Goal: Task Accomplishment & Management: Complete application form

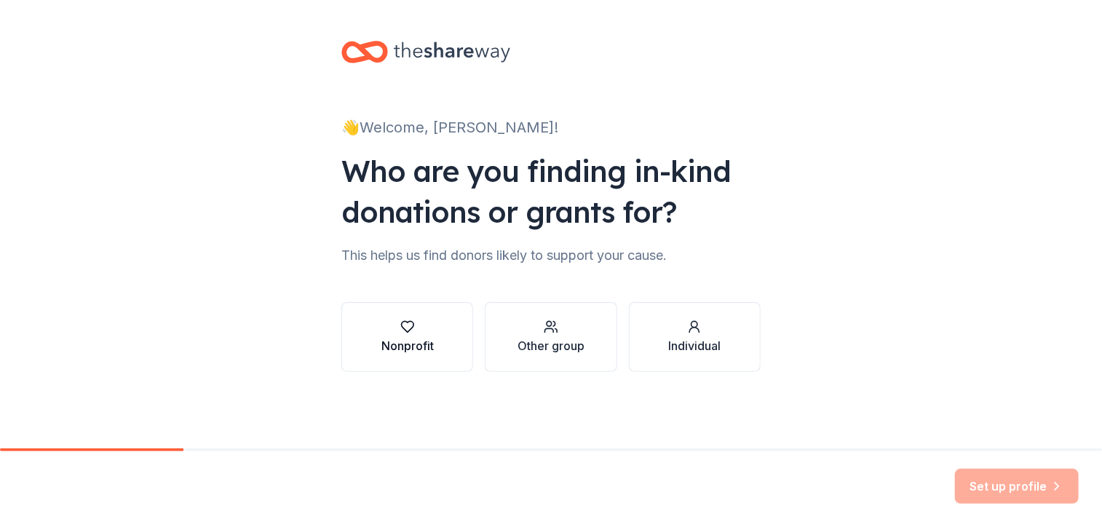
click at [410, 325] on icon "button" at bounding box center [407, 326] width 15 height 15
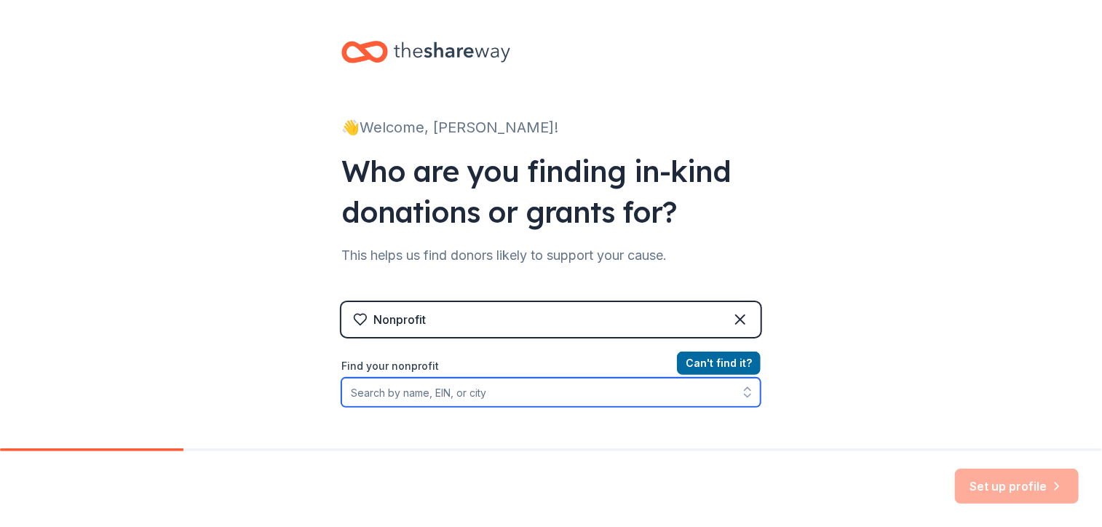
click at [575, 395] on input "Find your nonprofit" at bounding box center [550, 392] width 419 height 29
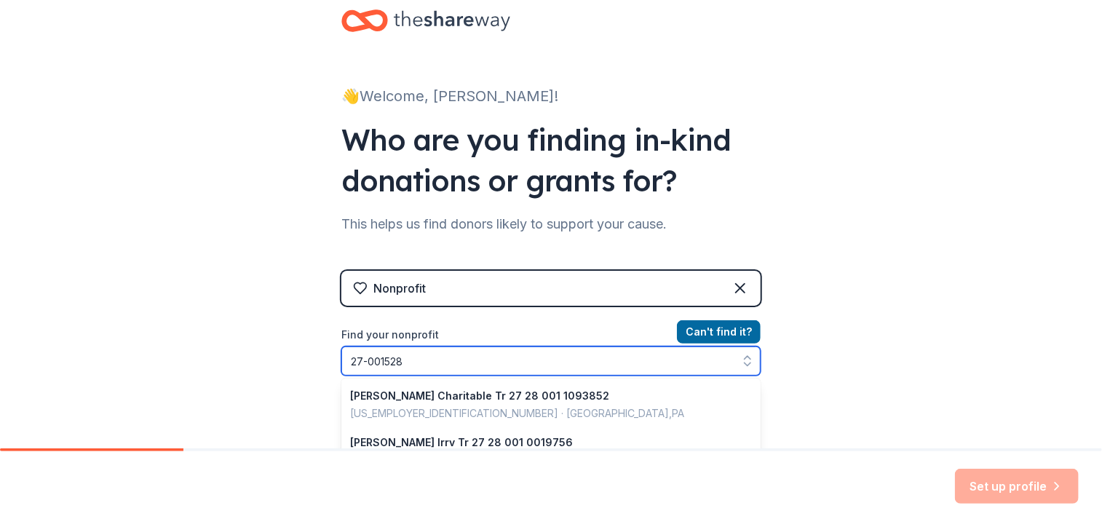
type input "[US_EMPLOYER_IDENTIFICATION_NUMBER]"
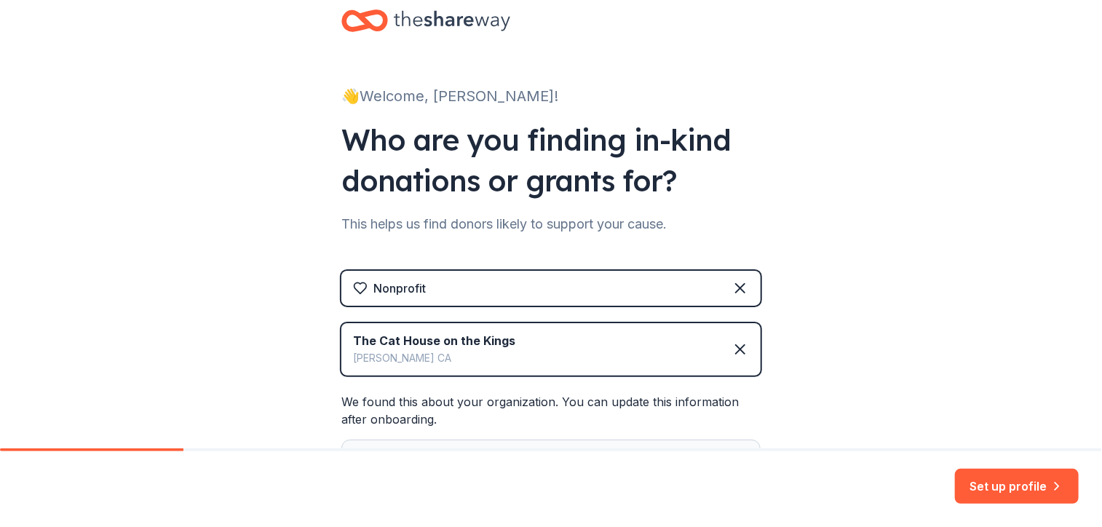
drag, startPoint x: 868, startPoint y: 326, endPoint x: 843, endPoint y: 340, distance: 28.3
click at [843, 340] on div "👋 Welcome, [PERSON_NAME]! Who are you finding in-kind donations or grants for? …" at bounding box center [551, 339] width 1102 height 741
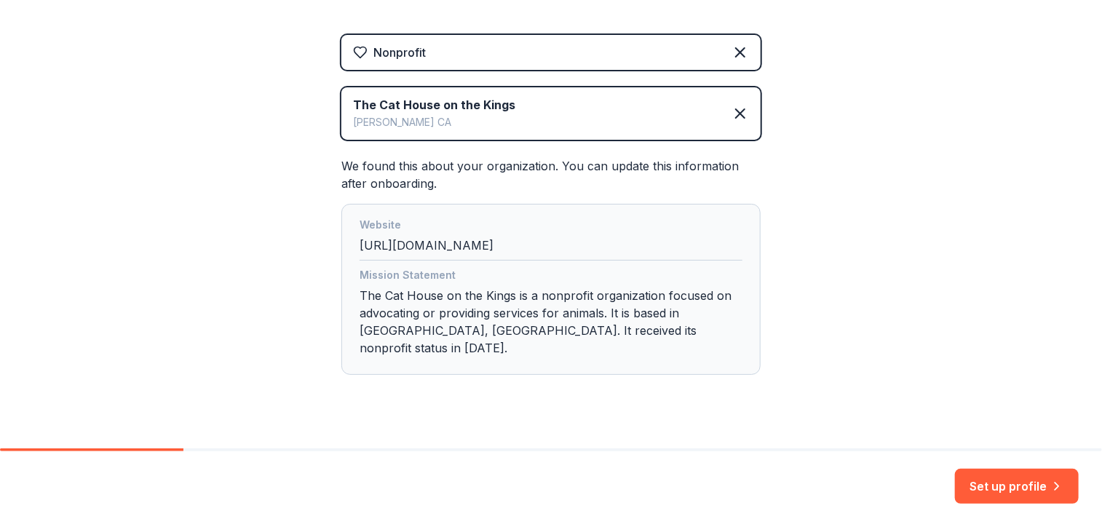
scroll to position [274, 0]
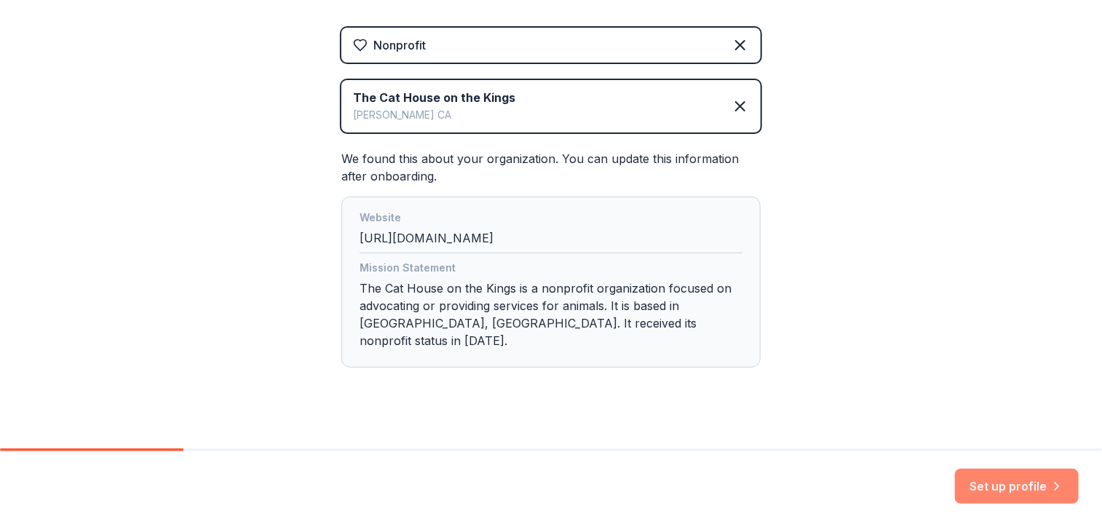
click at [1024, 482] on button "Set up profile" at bounding box center [1017, 486] width 124 height 35
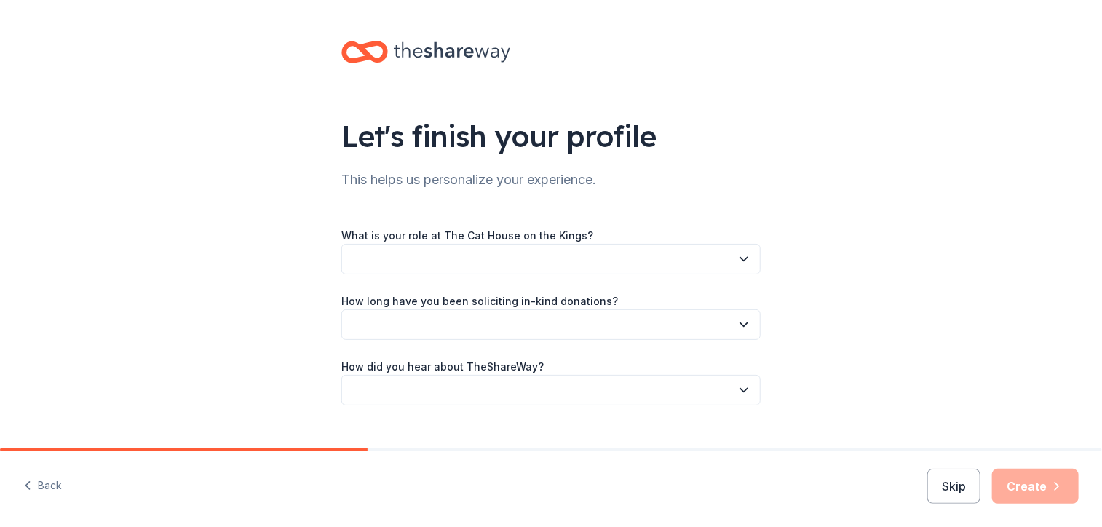
click at [741, 262] on icon "button" at bounding box center [743, 259] width 15 height 15
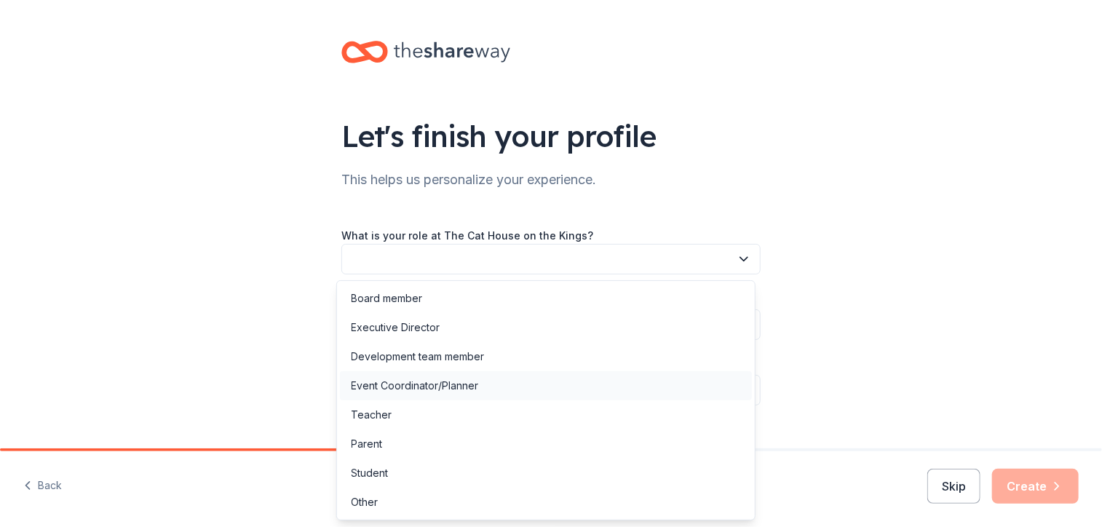
click at [474, 386] on div "Event Coordinator/Planner" at bounding box center [414, 385] width 127 height 17
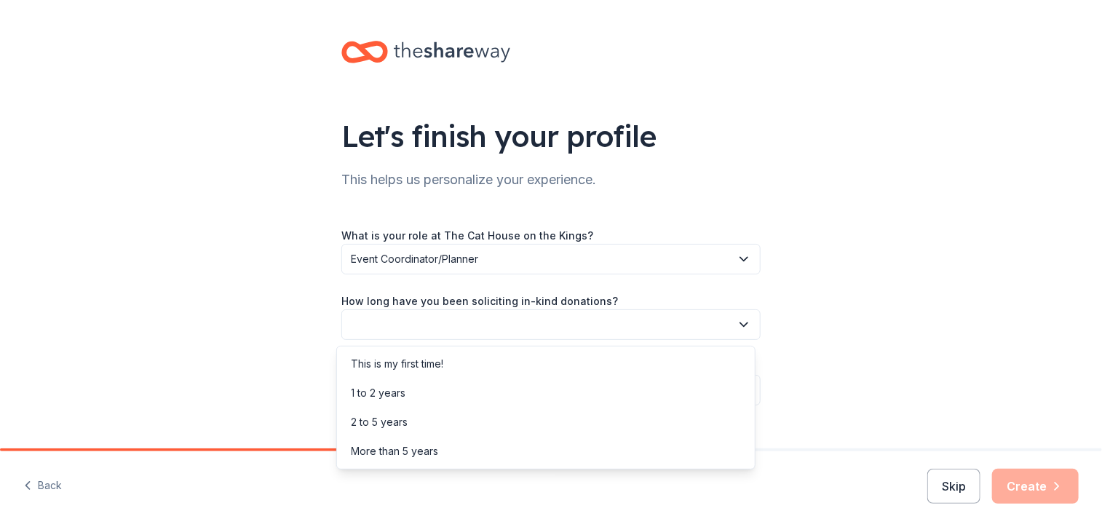
click at [566, 325] on button "button" at bounding box center [550, 324] width 419 height 31
click at [442, 362] on div "This is my first time!" at bounding box center [397, 363] width 92 height 17
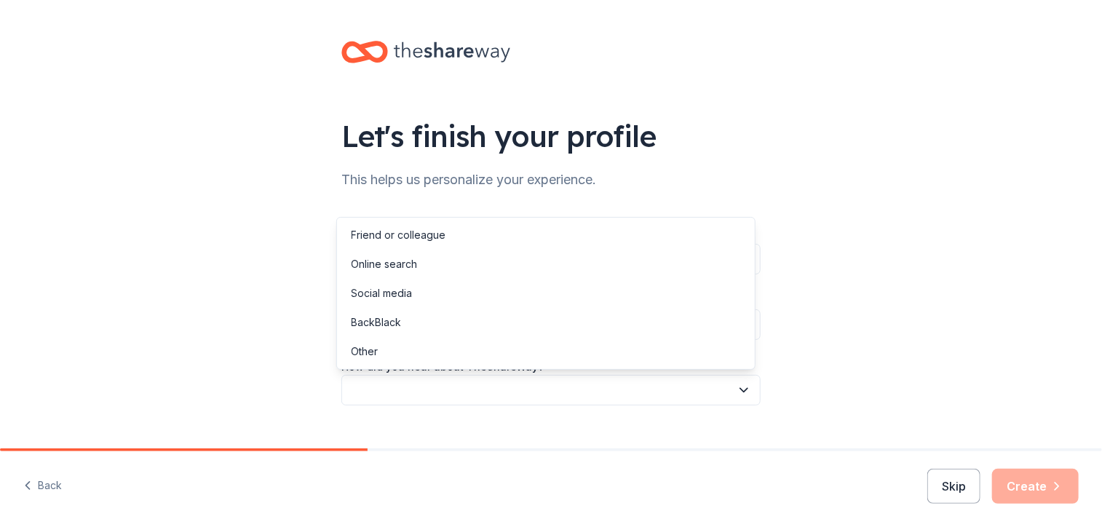
click at [506, 389] on button "button" at bounding box center [550, 390] width 419 height 31
click at [437, 262] on div "Online search" at bounding box center [546, 264] width 412 height 29
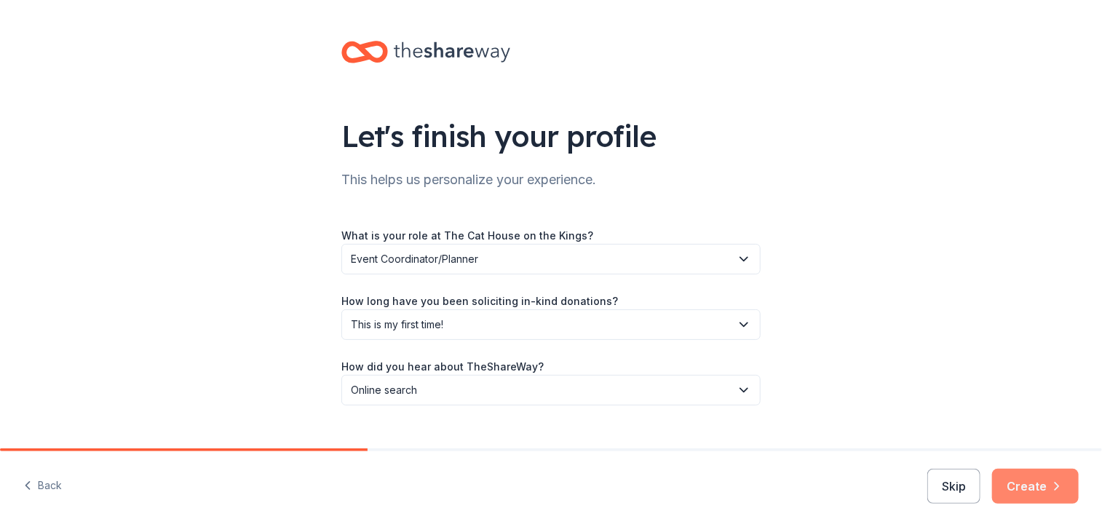
click at [1030, 491] on button "Create" at bounding box center [1035, 486] width 87 height 35
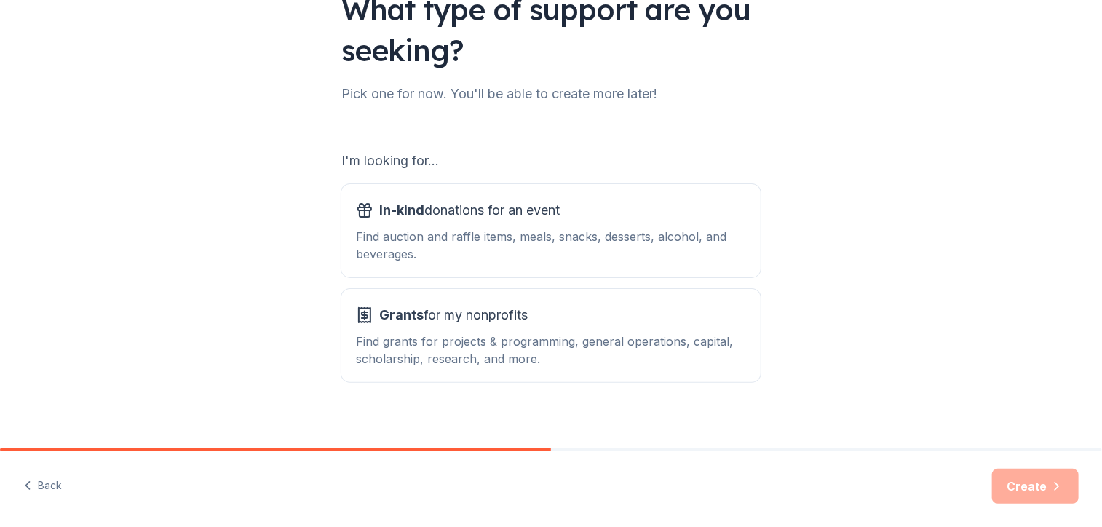
scroll to position [139, 0]
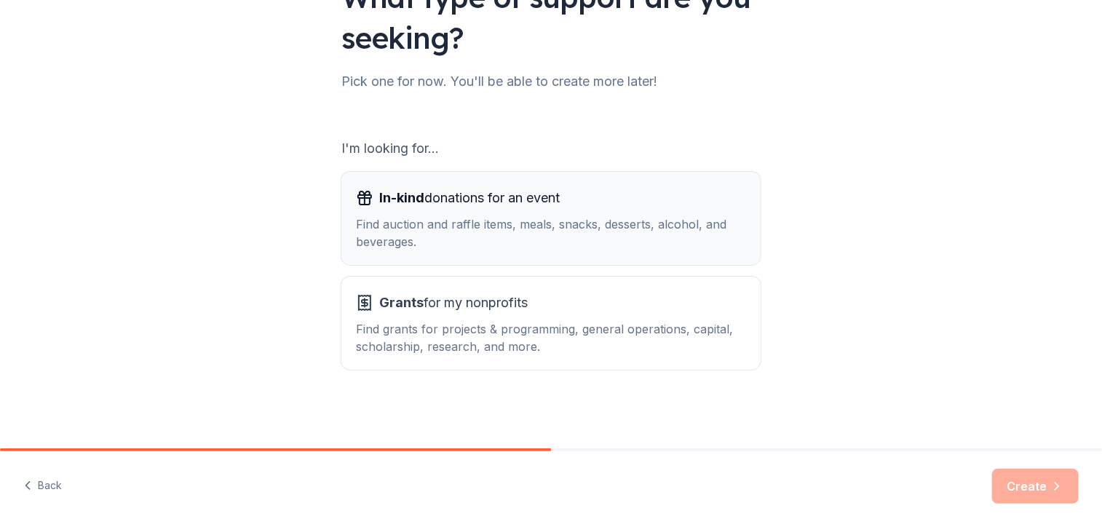
click at [630, 215] on div "Find auction and raffle items, meals, snacks, desserts, alcohol, and beverages." at bounding box center [551, 232] width 390 height 35
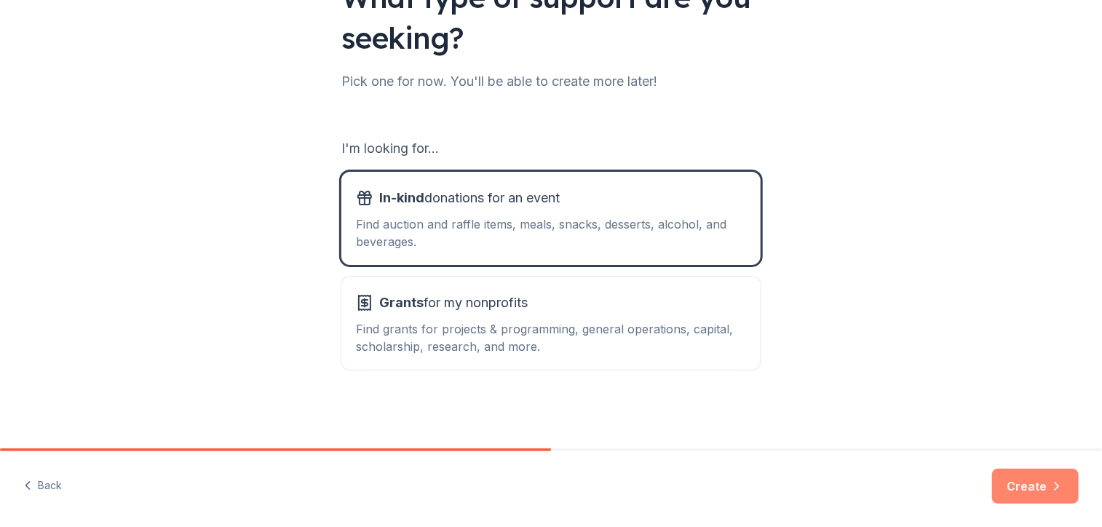
click at [1027, 481] on button "Create" at bounding box center [1035, 486] width 87 height 35
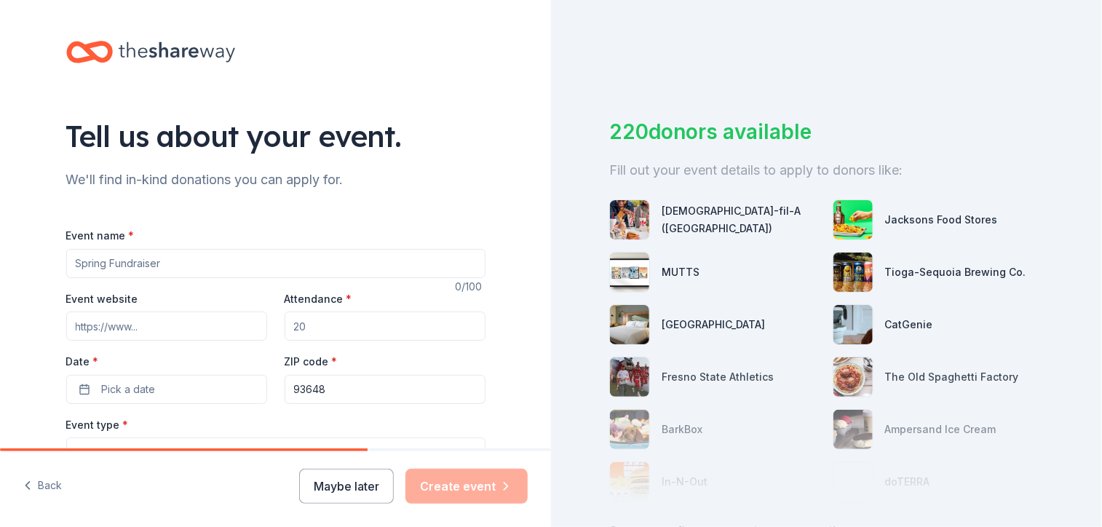
click at [168, 268] on input "Event name *" at bounding box center [275, 263] width 419 height 29
click at [209, 256] on input "Event name *" at bounding box center [275, 263] width 419 height 29
click at [149, 263] on input "Fall Fundraiser Auction" at bounding box center [275, 263] width 419 height 29
type input "Fall Fundraiser Online Auction"
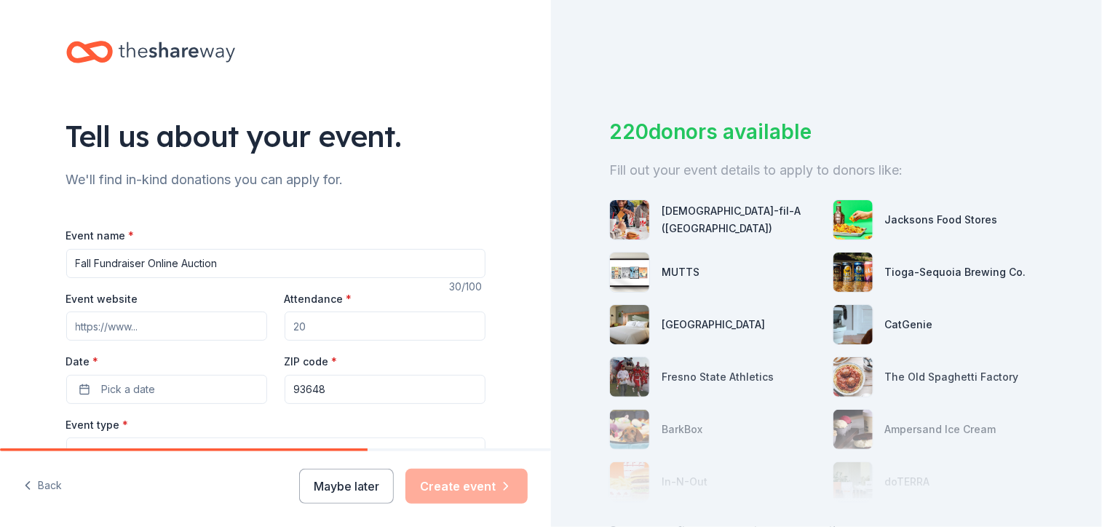
click at [100, 328] on input "Event website" at bounding box center [166, 325] width 201 height 29
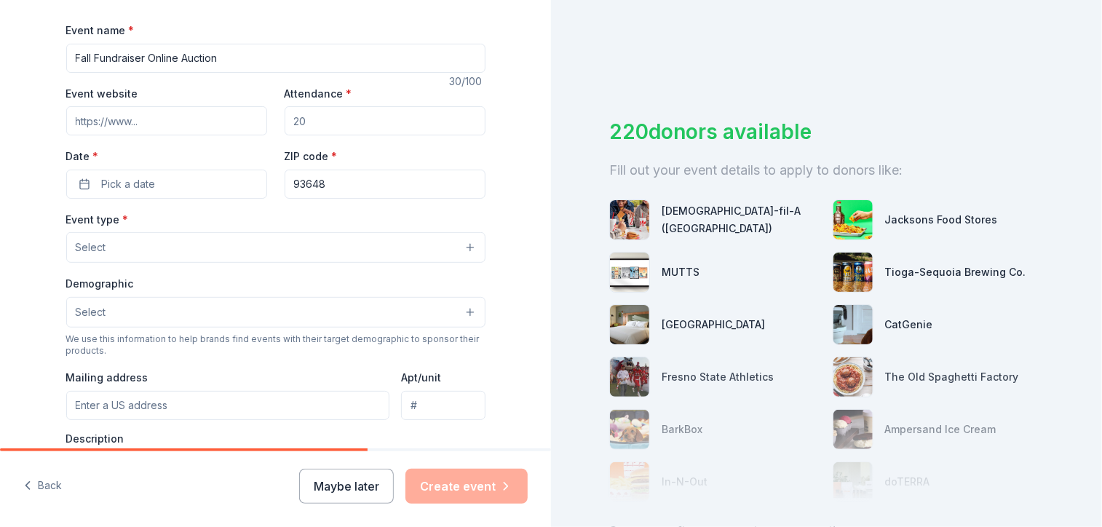
scroll to position [188, 0]
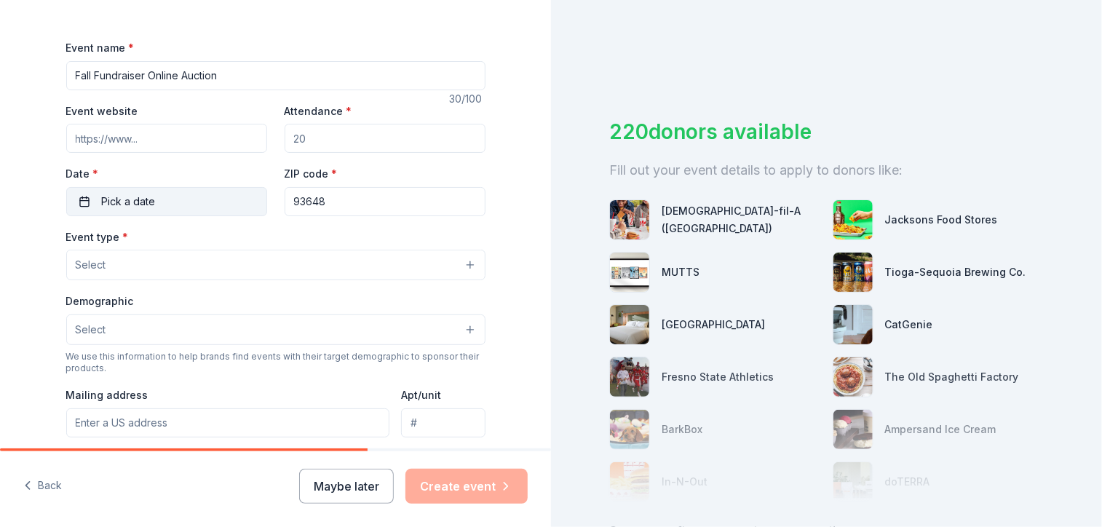
click at [130, 202] on span "Pick a date" at bounding box center [129, 201] width 54 height 17
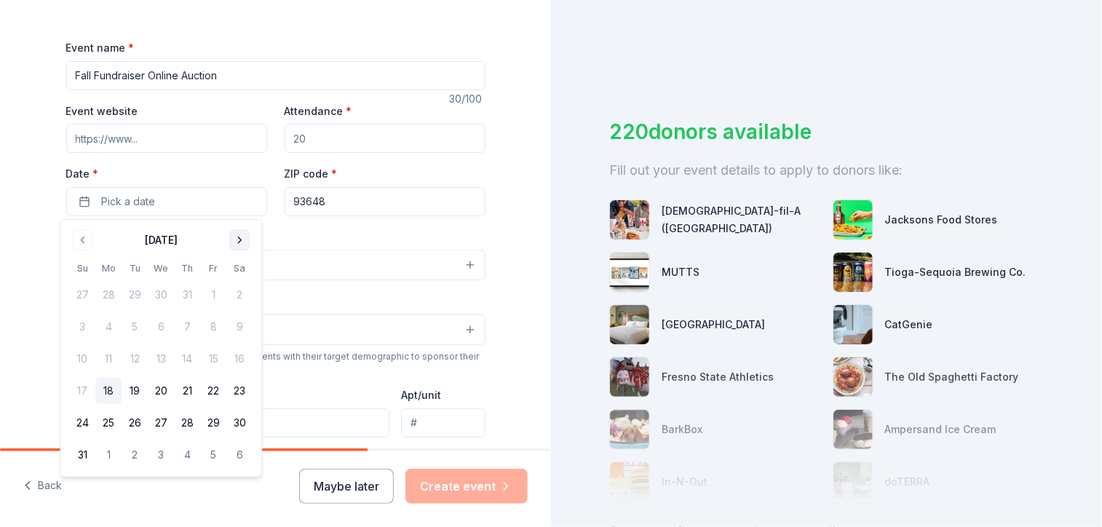
click at [239, 240] on button "Go to next month" at bounding box center [239, 240] width 20 height 20
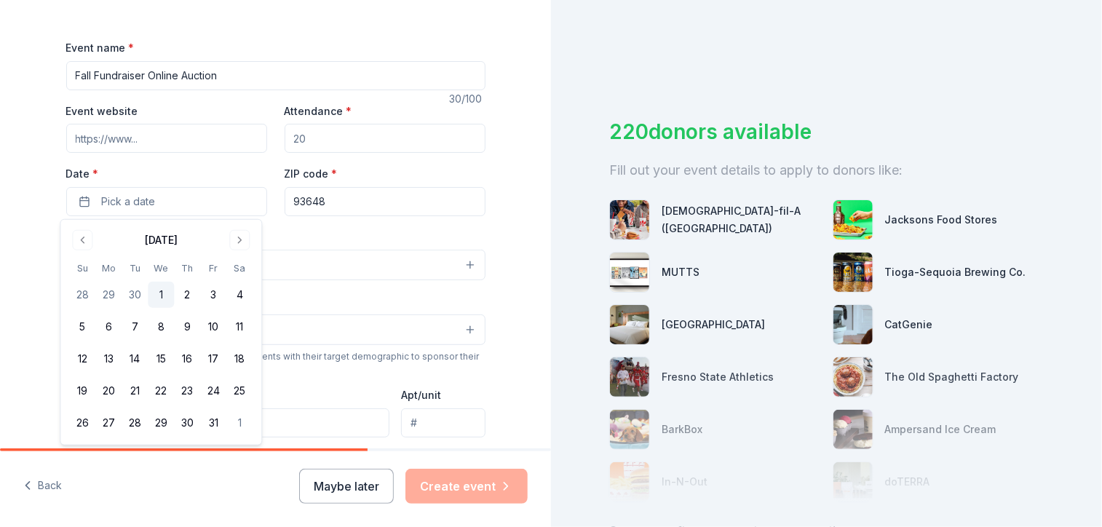
click at [159, 296] on button "1" at bounding box center [161, 295] width 26 height 26
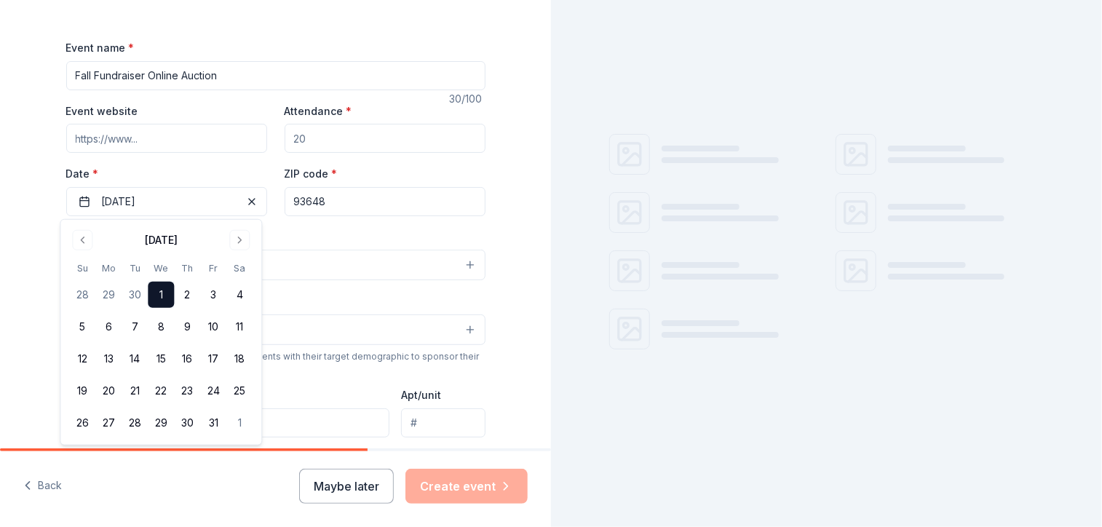
click at [392, 208] on input "93648" at bounding box center [384, 201] width 201 height 29
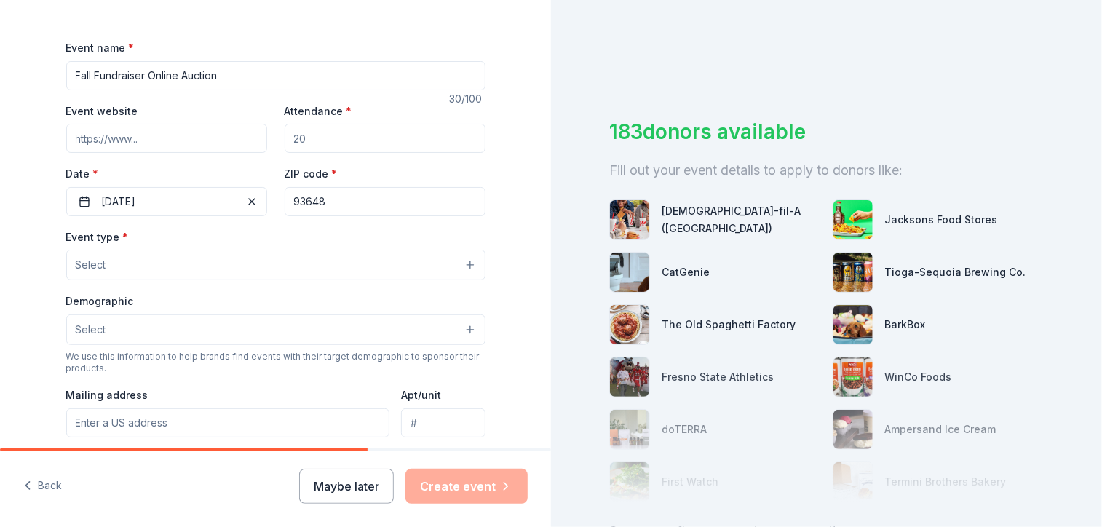
click at [392, 208] on input "93648" at bounding box center [384, 201] width 201 height 29
click at [460, 260] on button "Select" at bounding box center [275, 265] width 419 height 31
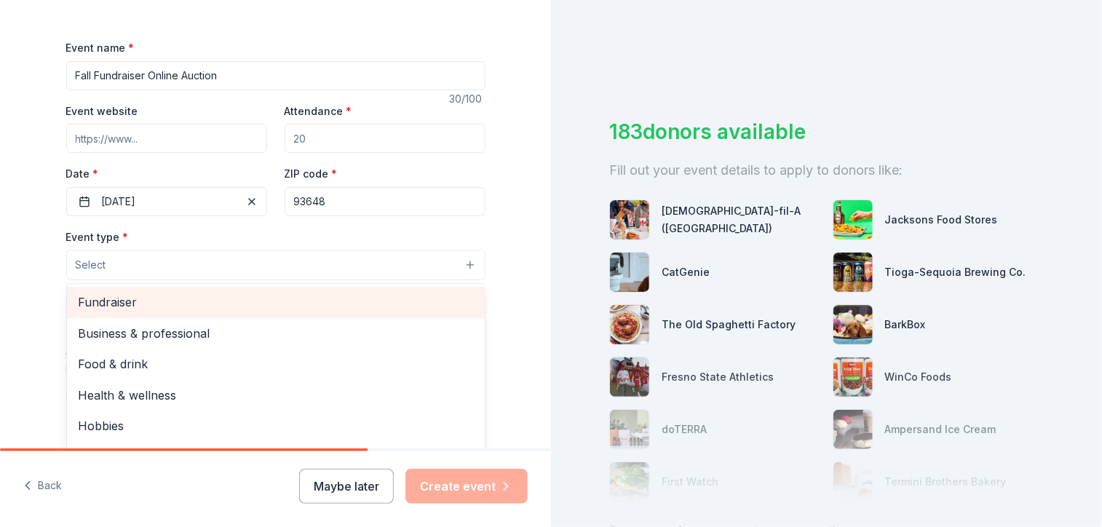
click at [226, 298] on span "Fundraiser" at bounding box center [276, 302] width 394 height 19
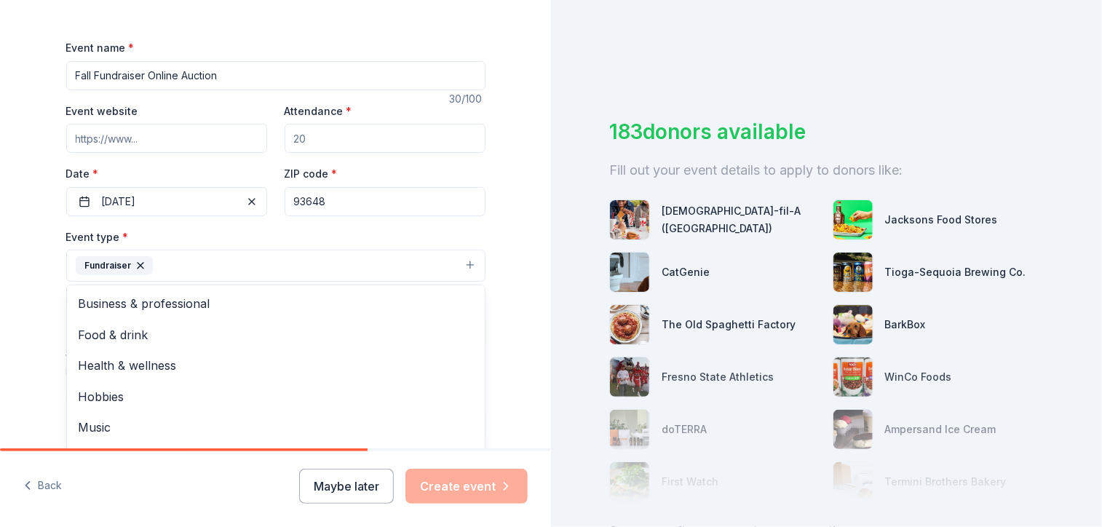
click at [527, 340] on div "Tell us about your event. We'll find in-kind donations you can apply for. Event…" at bounding box center [275, 297] width 551 height 970
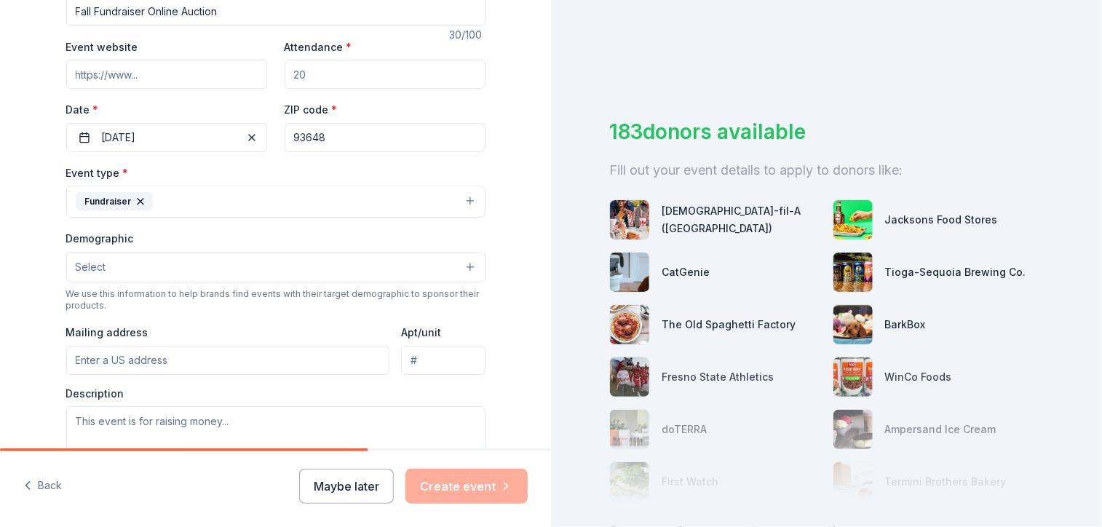
scroll to position [255, 0]
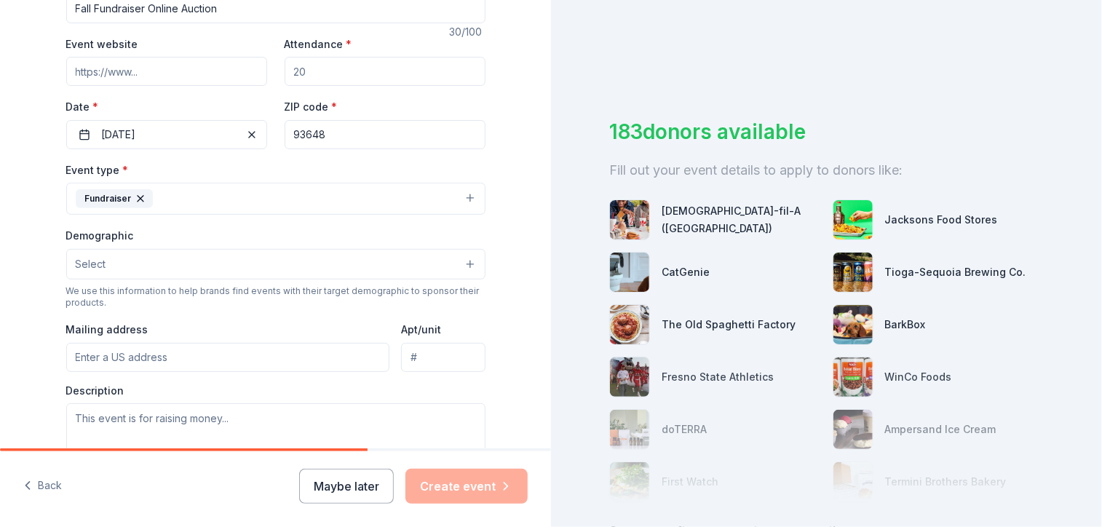
click at [463, 267] on button "Select" at bounding box center [275, 264] width 419 height 31
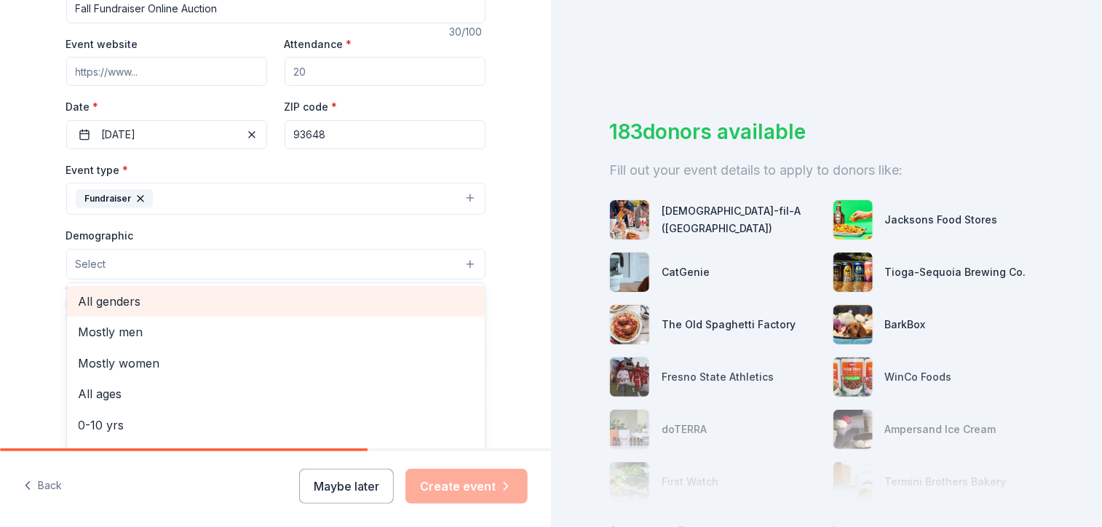
click at [147, 301] on span "All genders" at bounding box center [276, 301] width 394 height 19
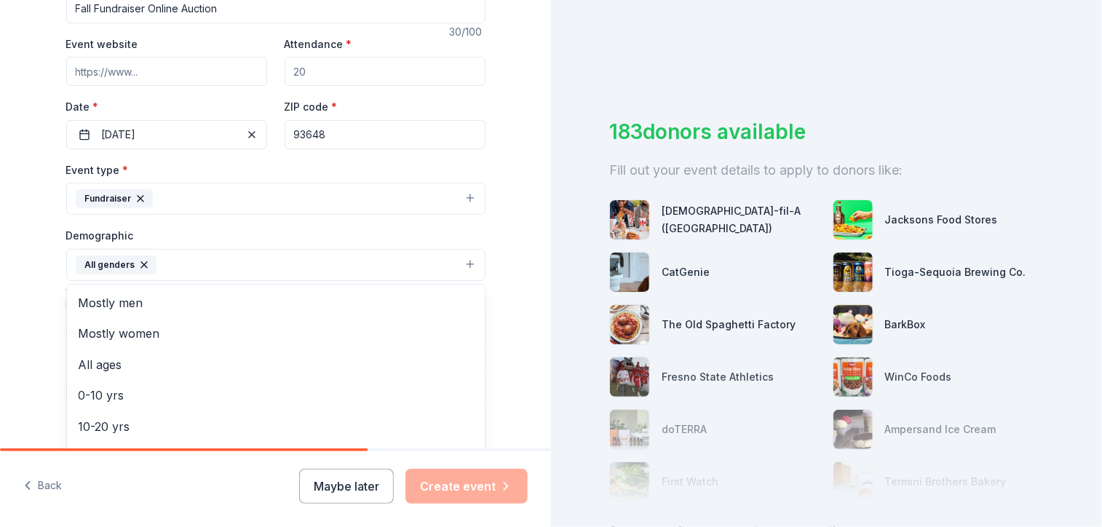
click at [516, 357] on div "Tell us about your event. We'll find in-kind donations you can apply for. Event…" at bounding box center [275, 230] width 551 height 971
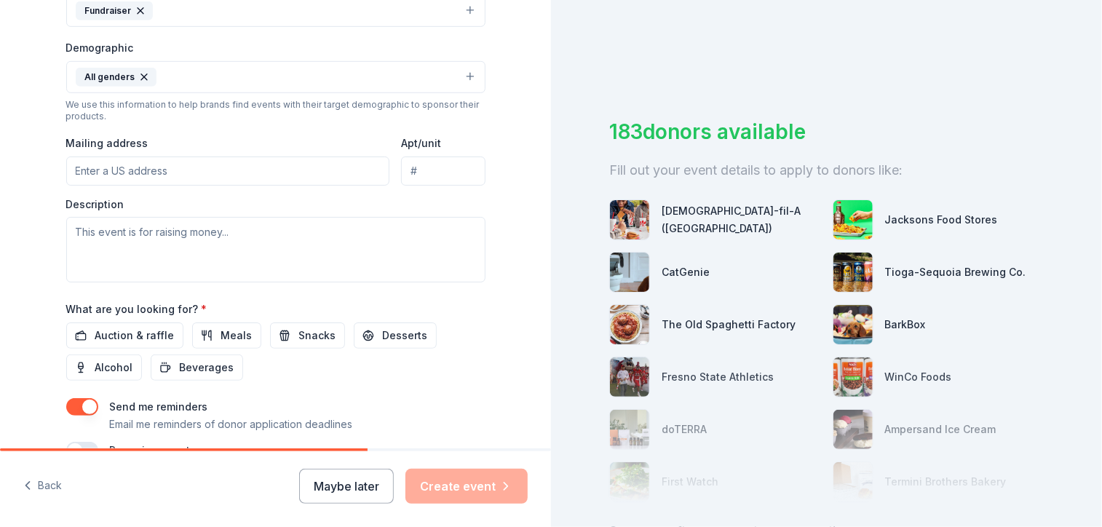
scroll to position [460, 0]
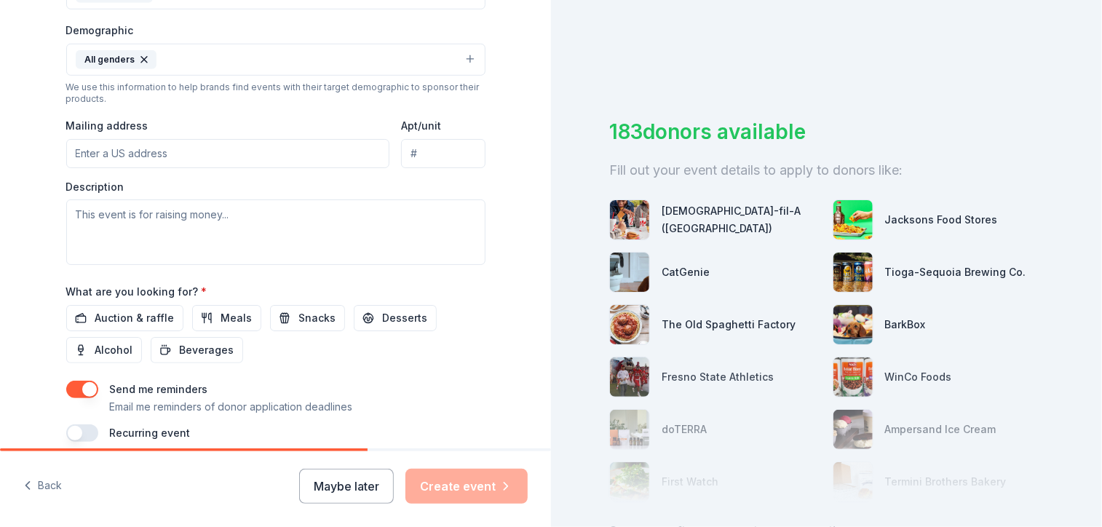
click at [306, 151] on input "Mailing address" at bounding box center [228, 153] width 324 height 29
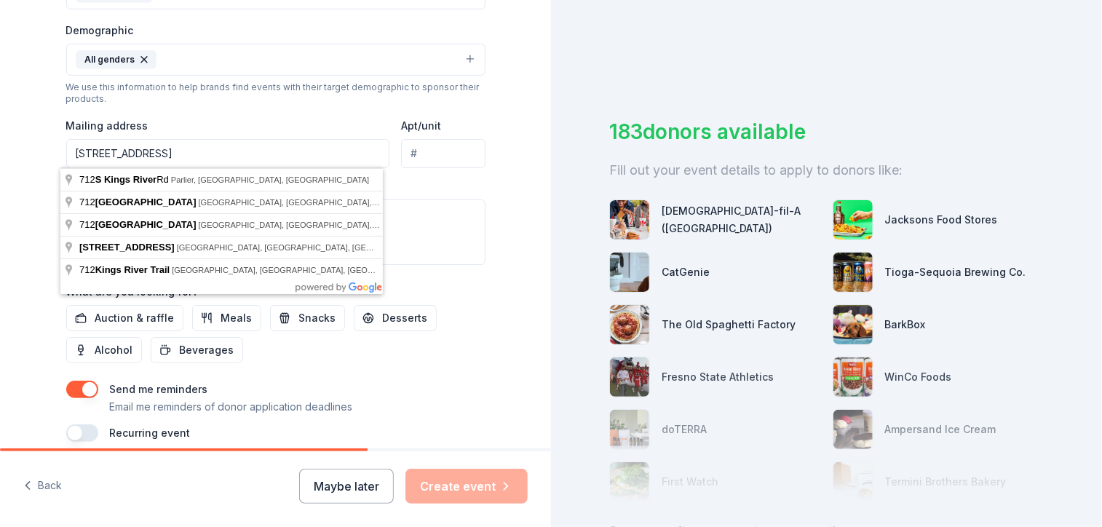
click at [93, 154] on input "[STREET_ADDRESS]" at bounding box center [228, 153] width 324 height 29
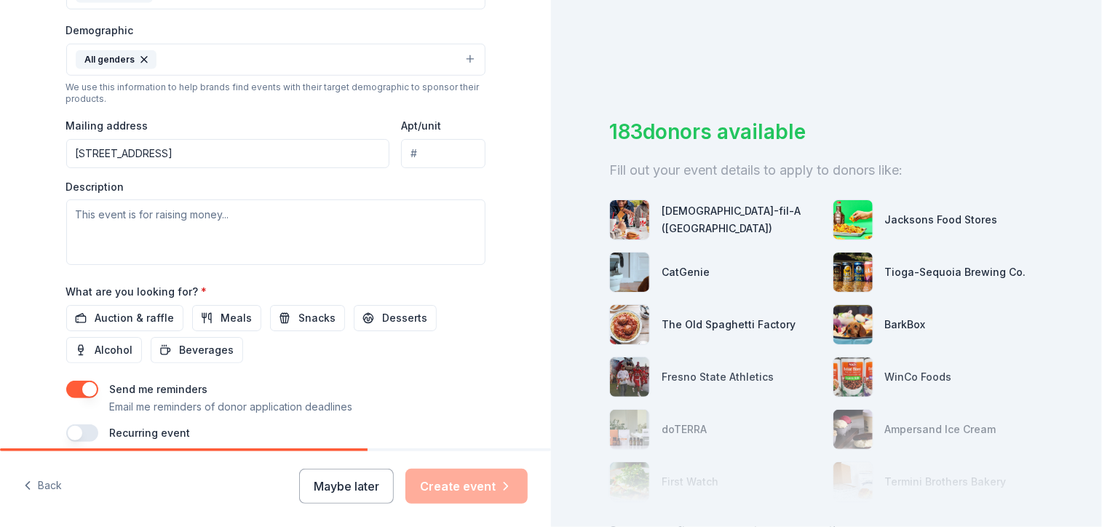
type input "[STREET_ADDRESS]"
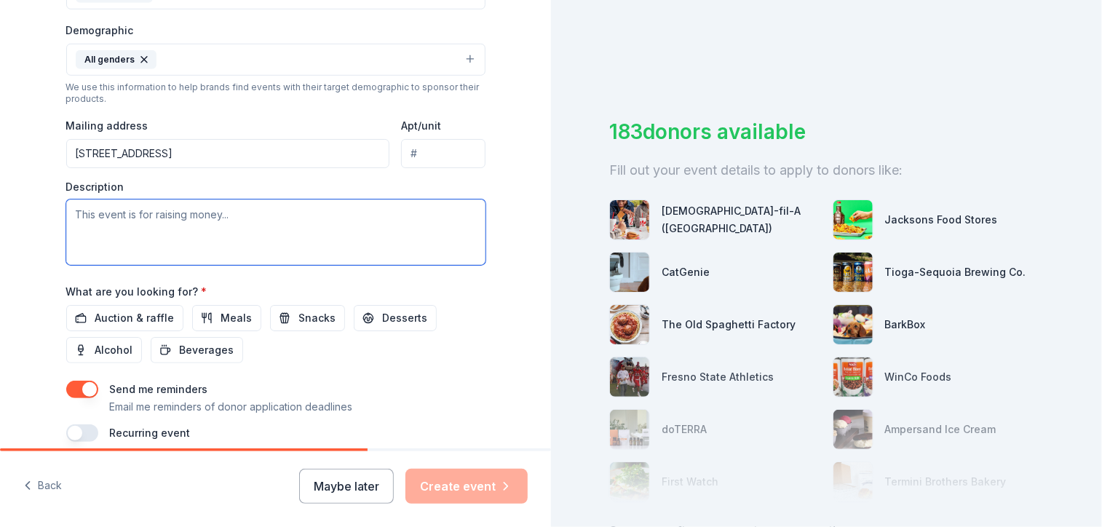
click at [287, 231] on textarea at bounding box center [275, 231] width 419 height 65
click at [109, 214] on textarea at bounding box center [275, 231] width 419 height 65
paste textarea "Lo’ip dolorsit ame co adipis el Sed Doe Tempo in utl Etdol, Magnaaliqu’e admini…"
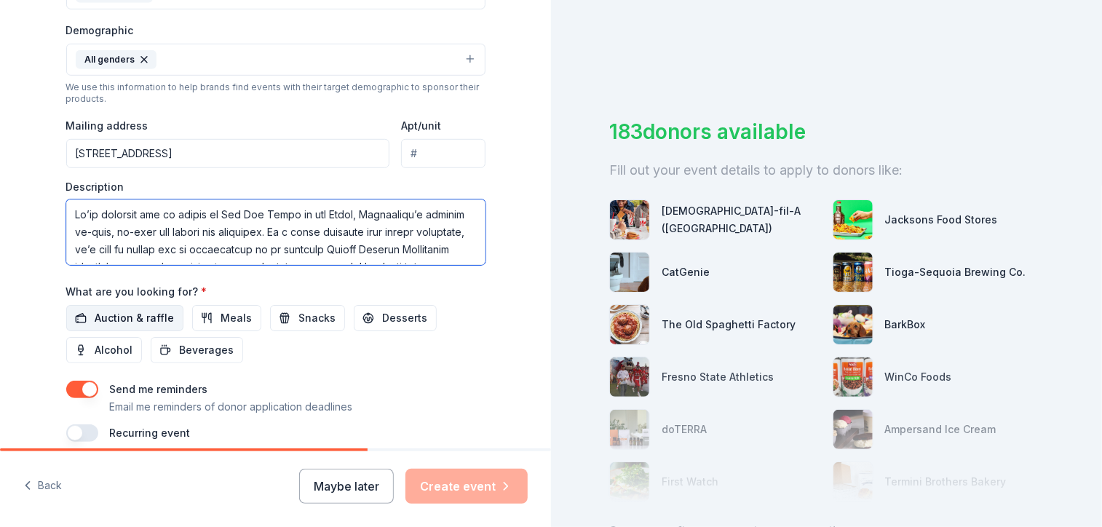
scroll to position [795, 0]
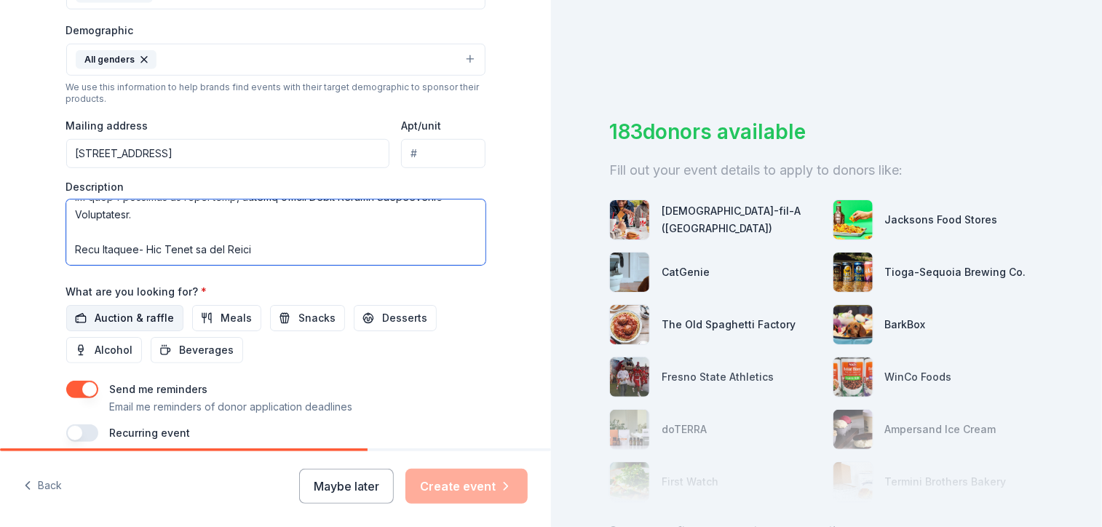
type textarea "Lo’ip dolorsit ame co adipis el Sed Doe Tempo in utl Etdol, Magnaaliqu’e admini…"
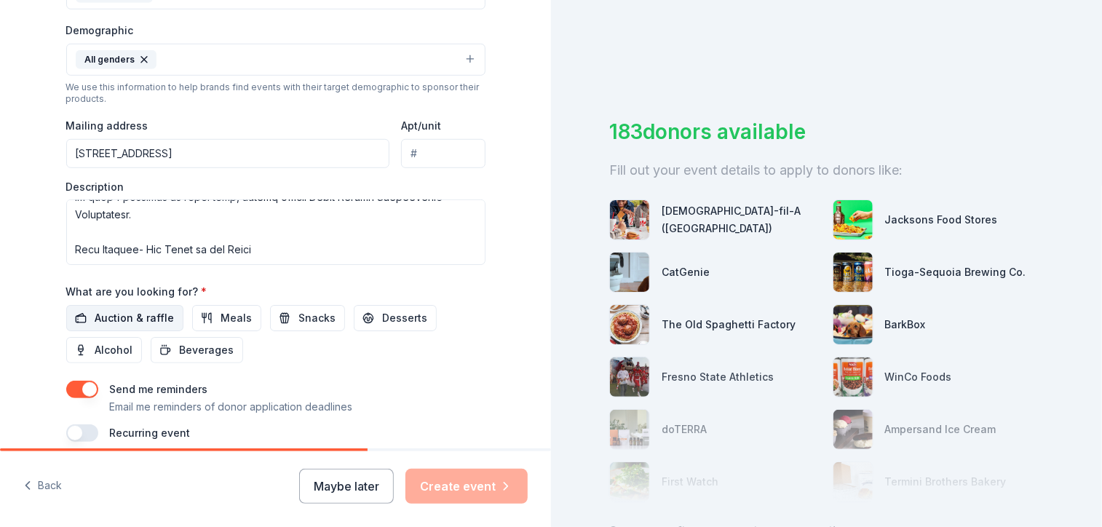
click at [146, 317] on span "Auction & raffle" at bounding box center [134, 317] width 79 height 17
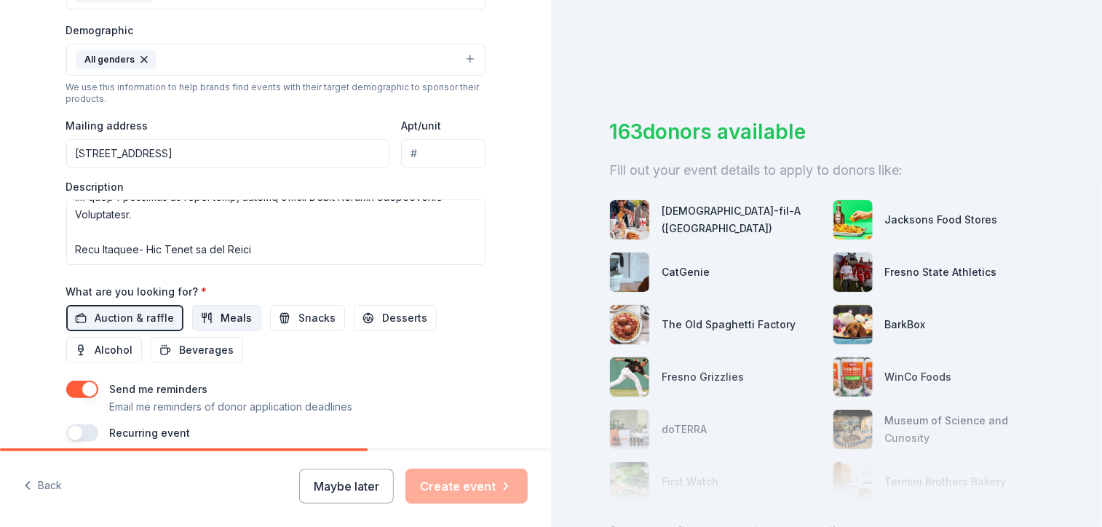
click at [226, 320] on span "Meals" at bounding box center [236, 317] width 31 height 17
click at [285, 322] on button "Snacks" at bounding box center [307, 318] width 75 height 26
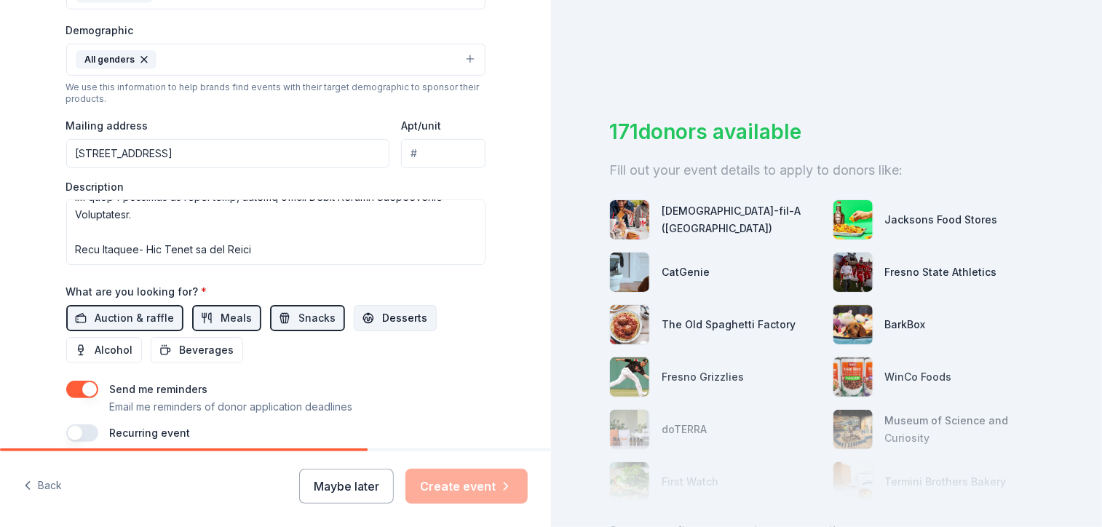
click at [364, 319] on button "Desserts" at bounding box center [395, 318] width 83 height 26
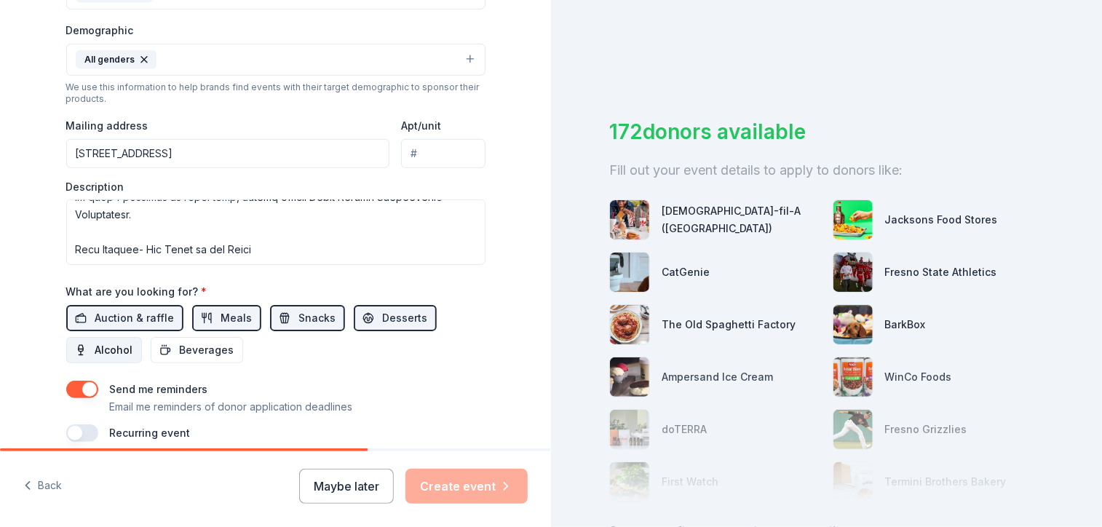
click at [114, 354] on span "Alcohol" at bounding box center [114, 349] width 38 height 17
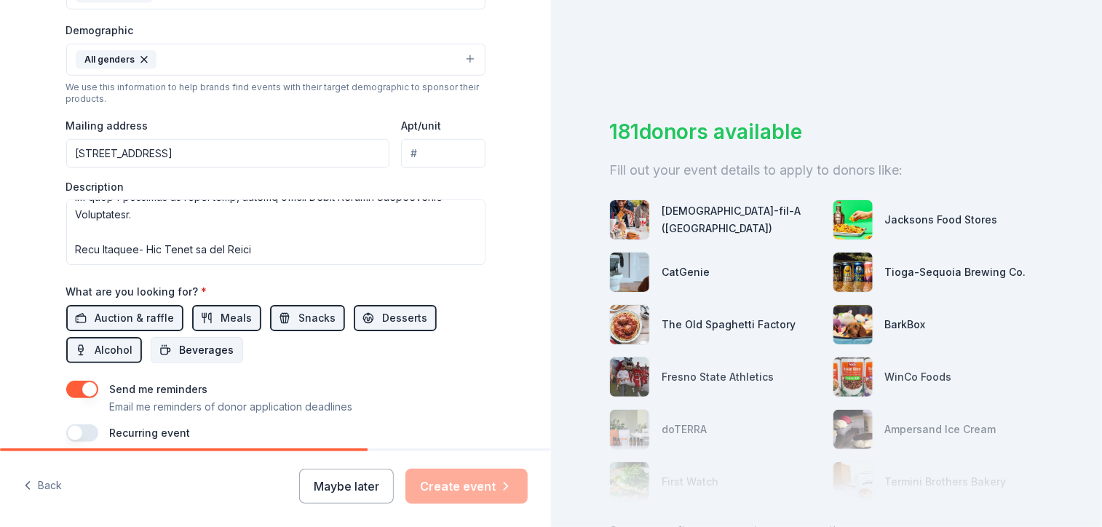
click at [192, 353] on span "Beverages" at bounding box center [207, 349] width 55 height 17
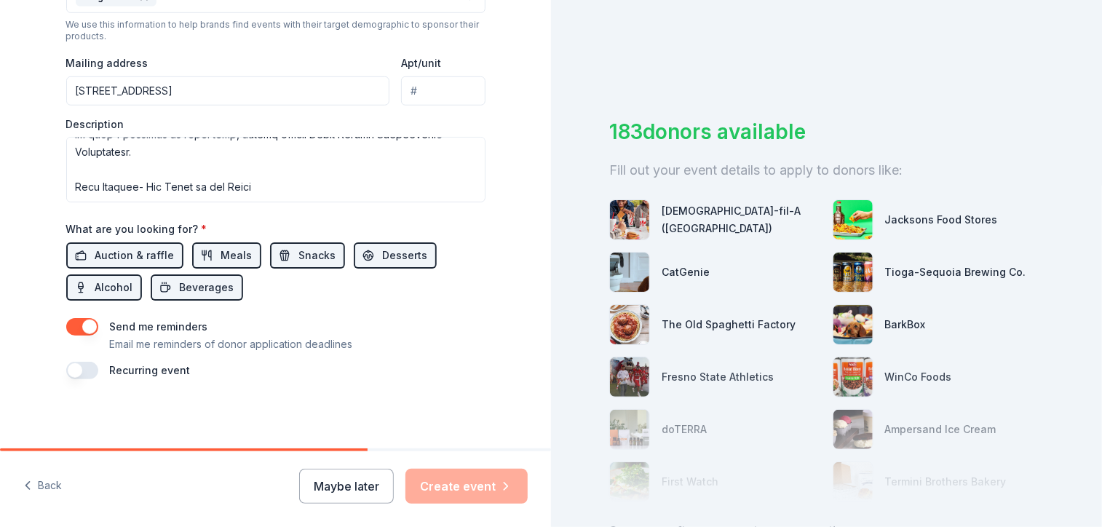
click at [73, 362] on button "button" at bounding box center [82, 370] width 32 height 17
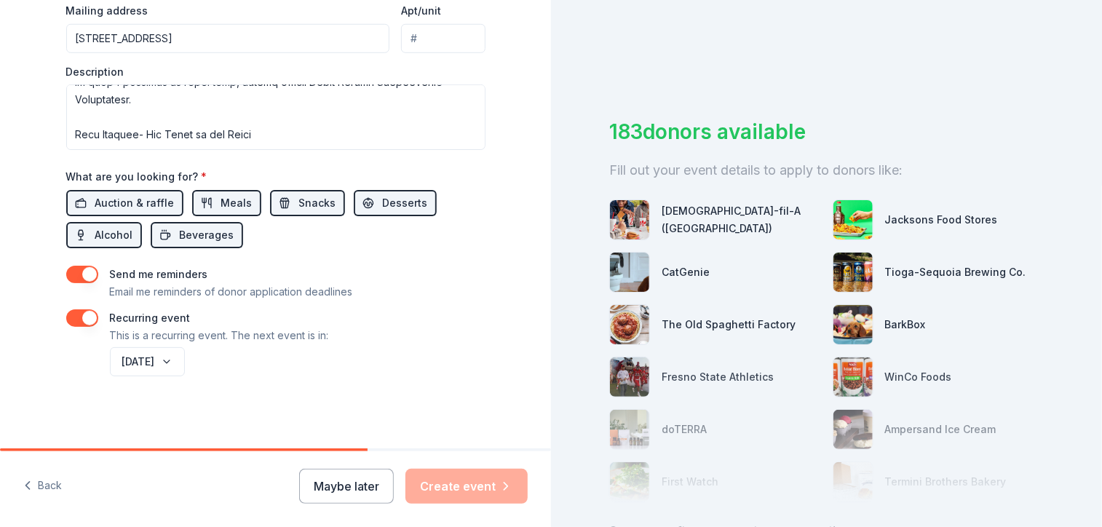
scroll to position [575, 0]
click at [538, 451] on div "Back Maybe later Create event" at bounding box center [275, 489] width 551 height 76
click at [713, 231] on div "[DEMOGRAPHIC_DATA]-fil-A ([GEOGRAPHIC_DATA])" at bounding box center [715, 219] width 212 height 41
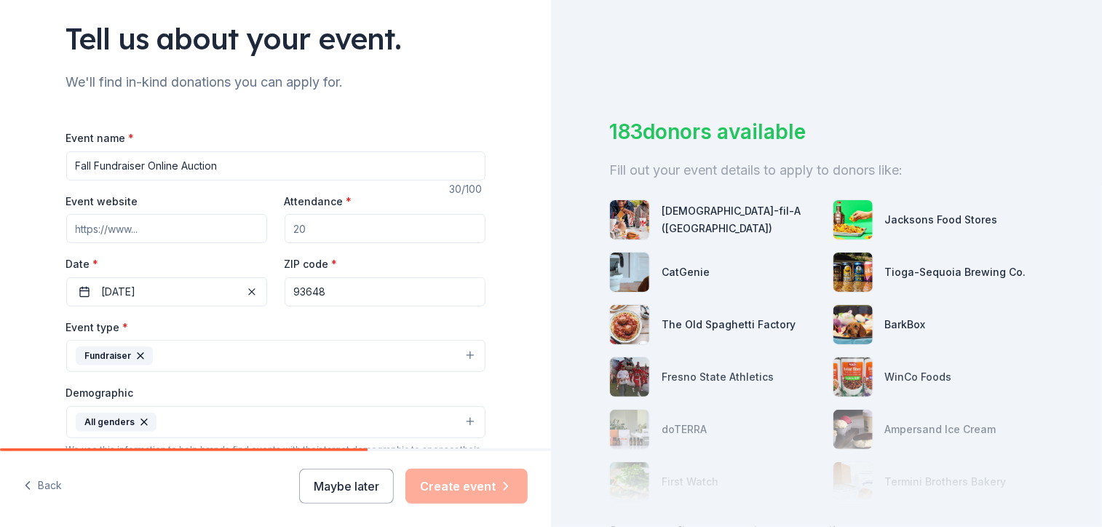
scroll to position [93, 0]
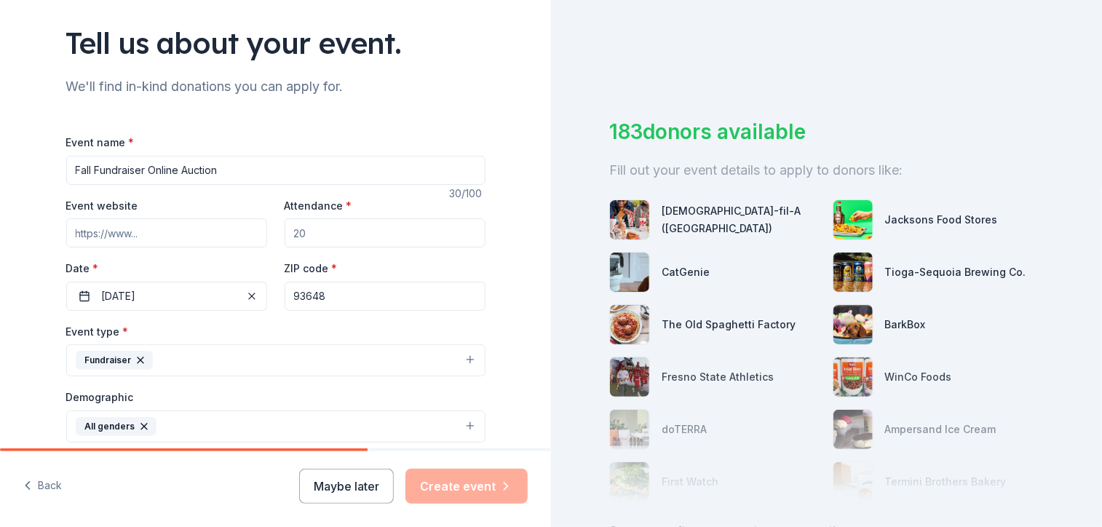
click at [233, 246] on input "Event website" at bounding box center [166, 232] width 201 height 29
click at [301, 231] on input "Attendance *" at bounding box center [384, 232] width 201 height 29
type input "5"
type input "1000"
click at [173, 233] on input "Event website" at bounding box center [166, 232] width 201 height 29
